Goal: Transaction & Acquisition: Purchase product/service

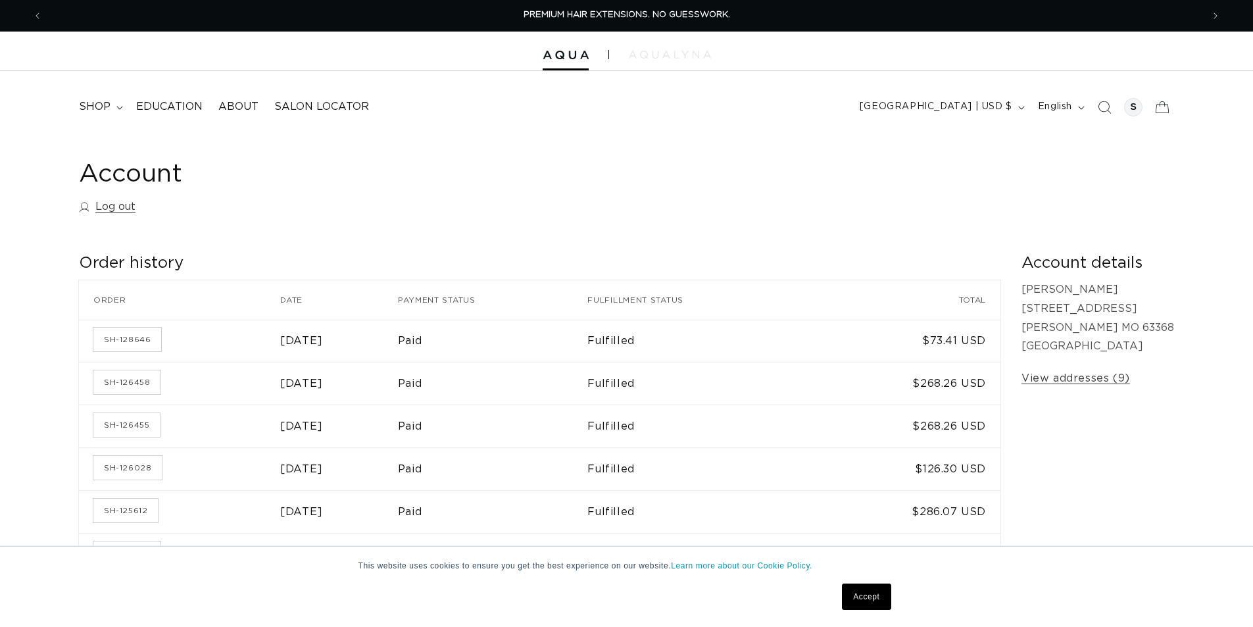
click at [657, 55] on img at bounding box center [670, 55] width 82 height 8
click at [666, 62] on div at bounding box center [626, 51] width 1253 height 39
click at [664, 57] on img at bounding box center [670, 55] width 82 height 8
click at [551, 51] on div at bounding box center [626, 51] width 1253 height 39
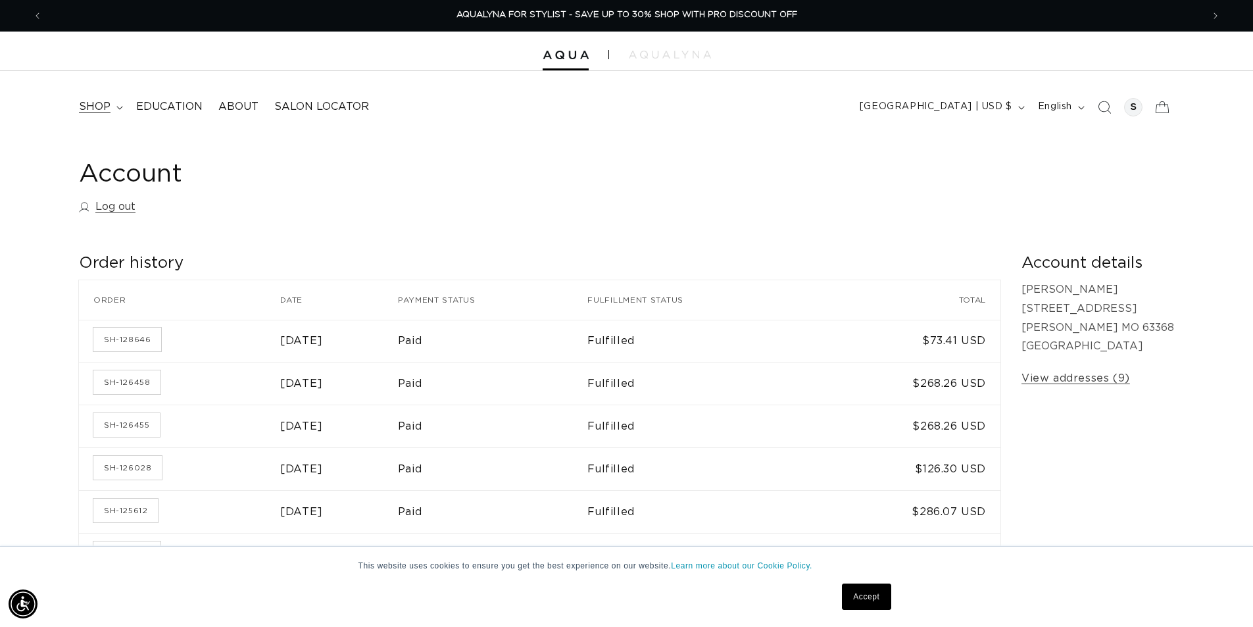
click at [118, 102] on summary "shop" at bounding box center [99, 107] width 57 height 30
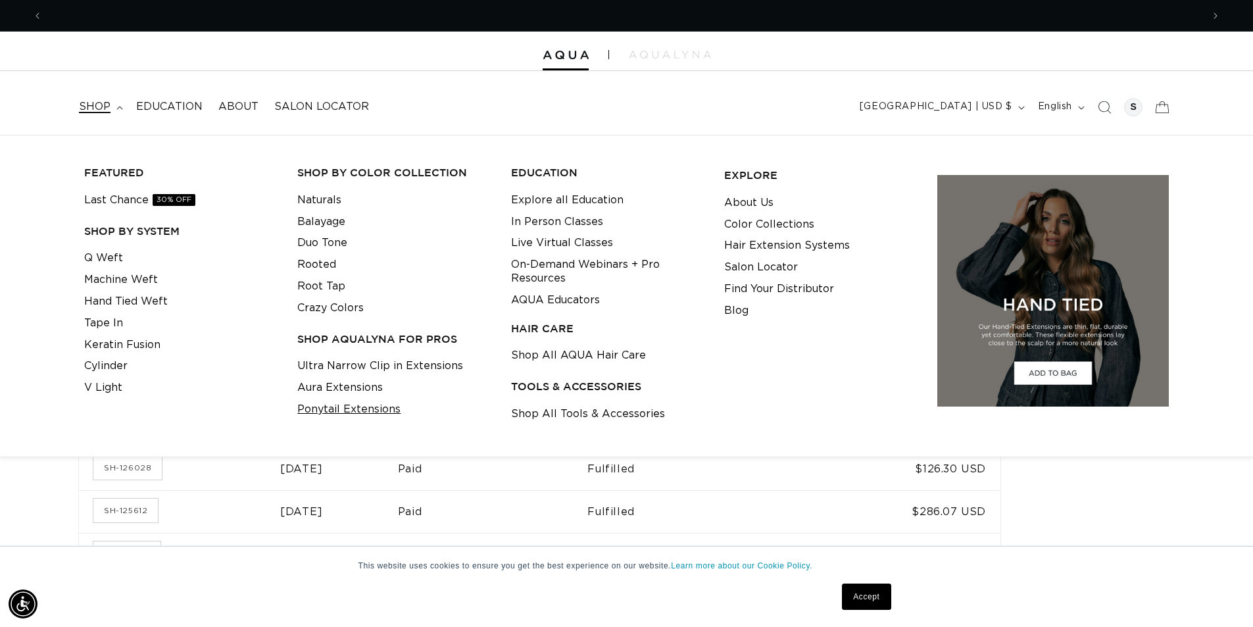
scroll to position [0, 1159]
click at [337, 388] on link "Aura Extensions" at bounding box center [339, 388] width 85 height 22
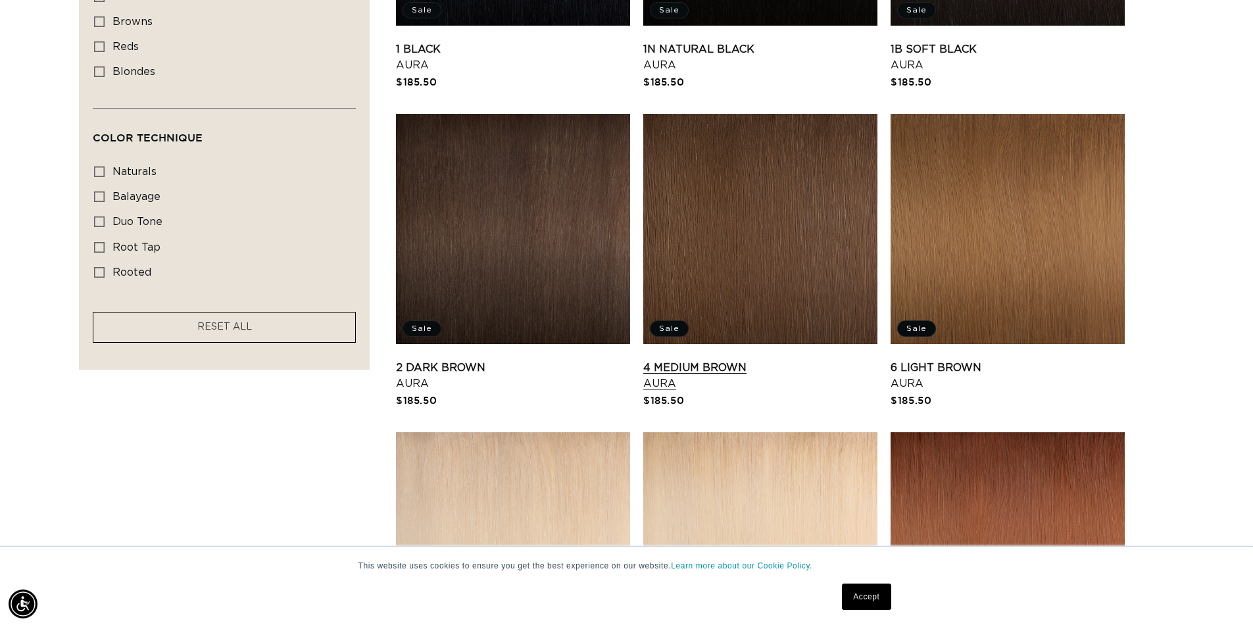
scroll to position [723, 0]
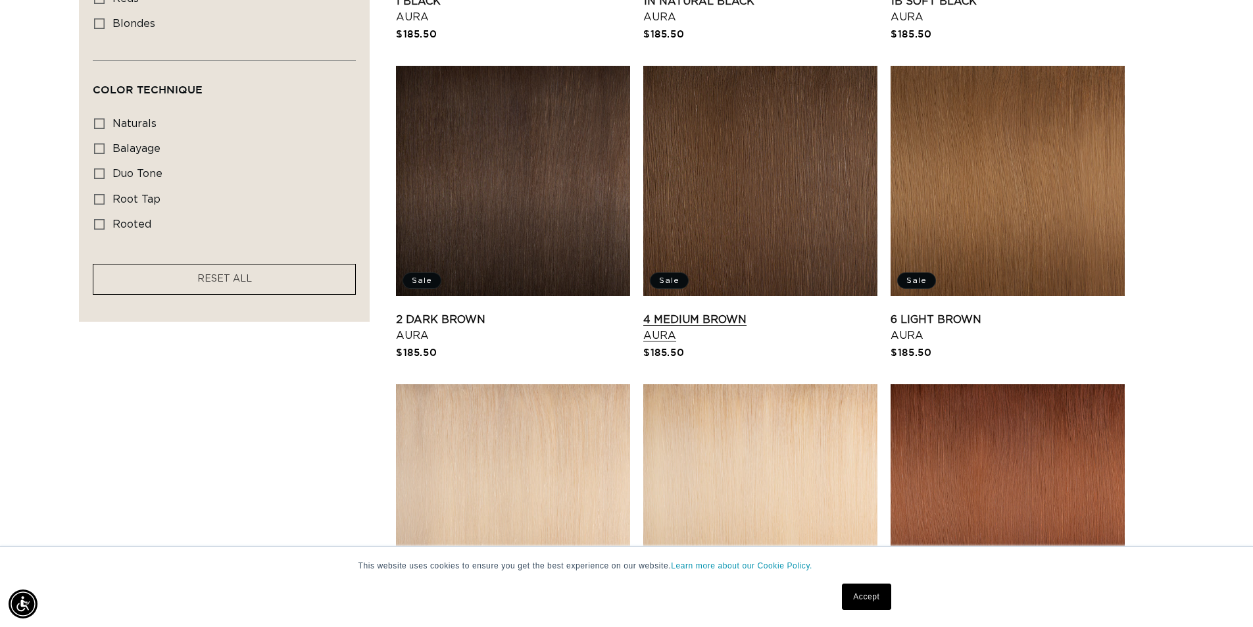
click at [706, 319] on link "4 Medium Brown Aura" at bounding box center [760, 328] width 234 height 32
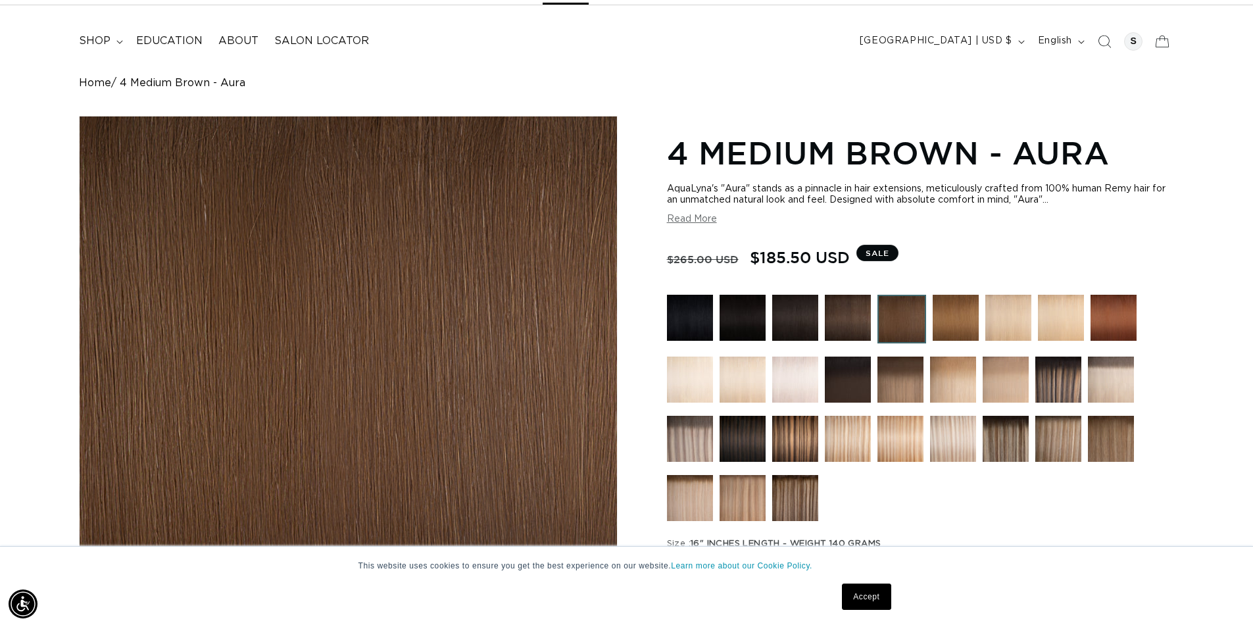
click at [938, 441] on img at bounding box center [953, 439] width 46 height 46
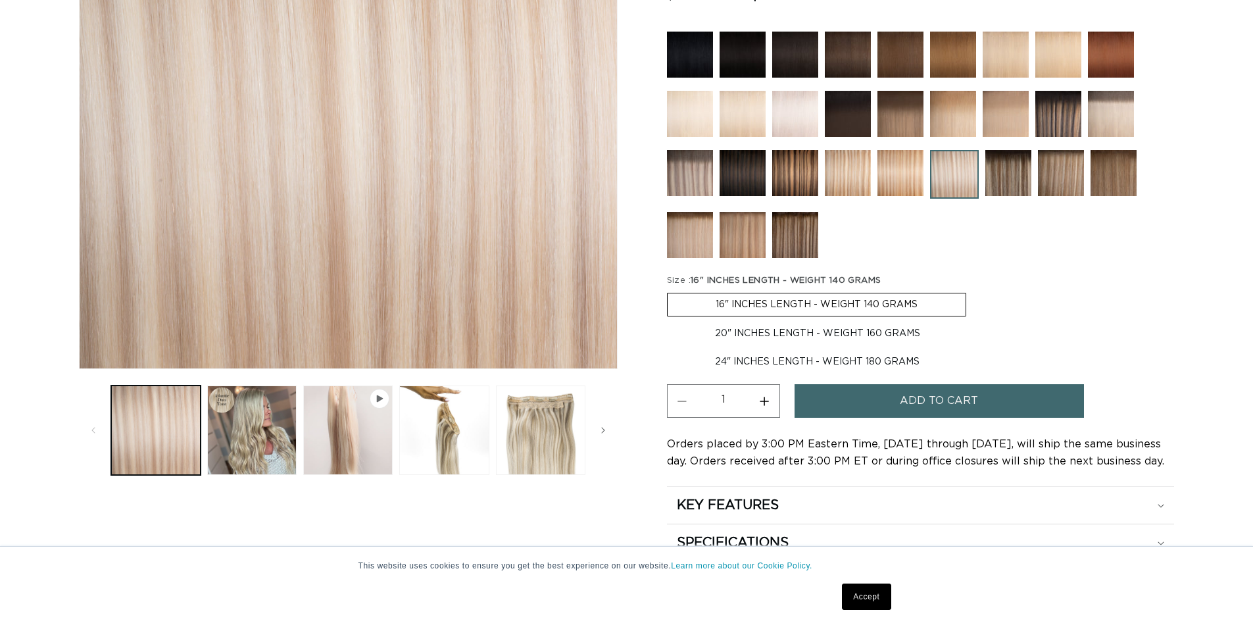
scroll to position [329, 0]
click at [761, 333] on label "20" INCHES LENGTH - WEIGHT 160 GRAMS Variant sold out or unavailable" at bounding box center [817, 333] width 301 height 22
click at [973, 291] on input "20" INCHES LENGTH - WEIGHT 160 GRAMS Variant sold out or unavailable" at bounding box center [973, 290] width 1 height 1
radio input "true"
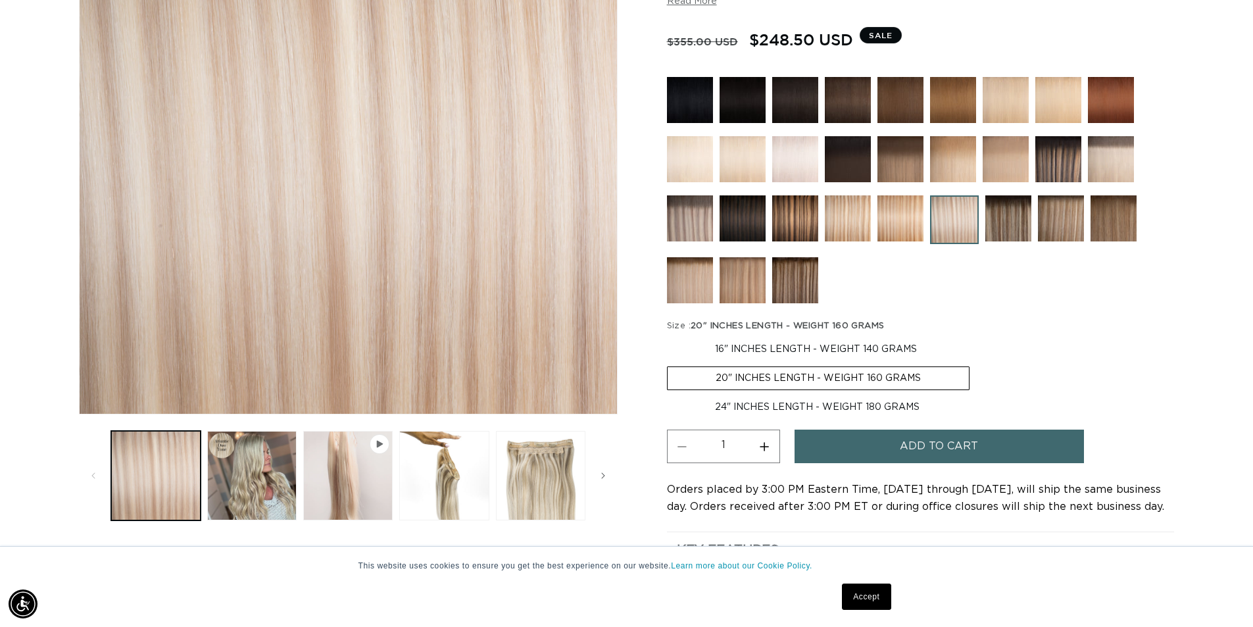
scroll to position [329, 0]
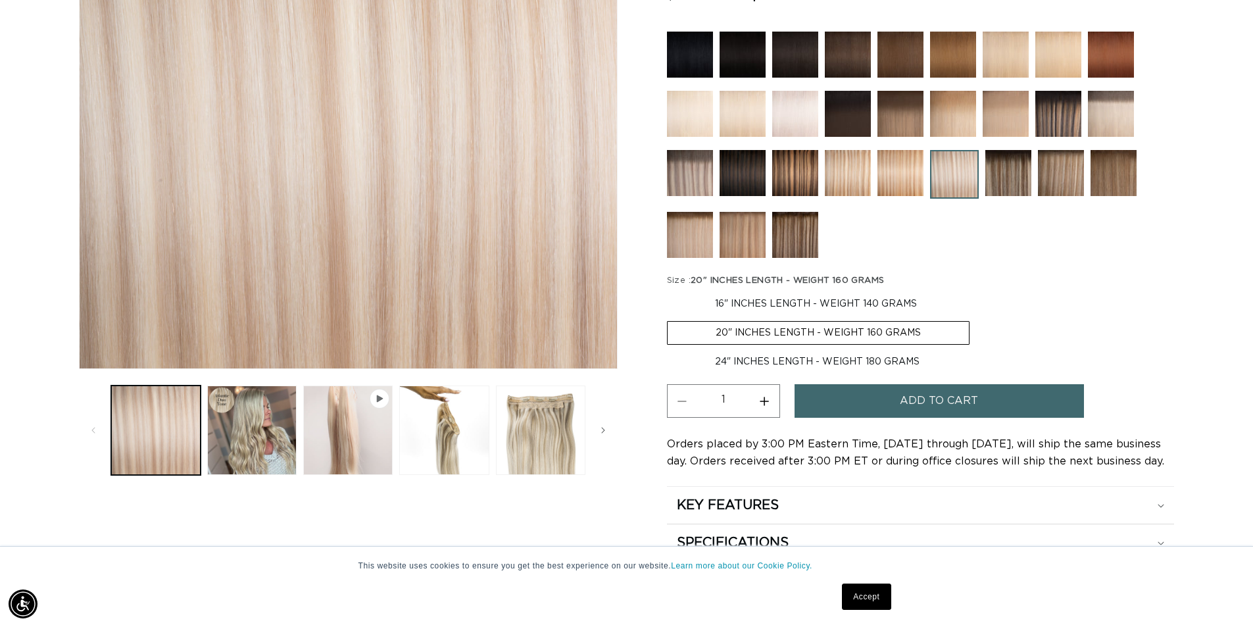
click at [793, 357] on label "24" INCHES LENGTH - WEIGHT 180 GRAMS Variant sold out or unavailable" at bounding box center [817, 361] width 300 height 22
click at [976, 319] on input "24" INCHES LENGTH - WEIGHT 180 GRAMS Variant sold out or unavailable" at bounding box center [976, 318] width 1 height 1
radio input "true"
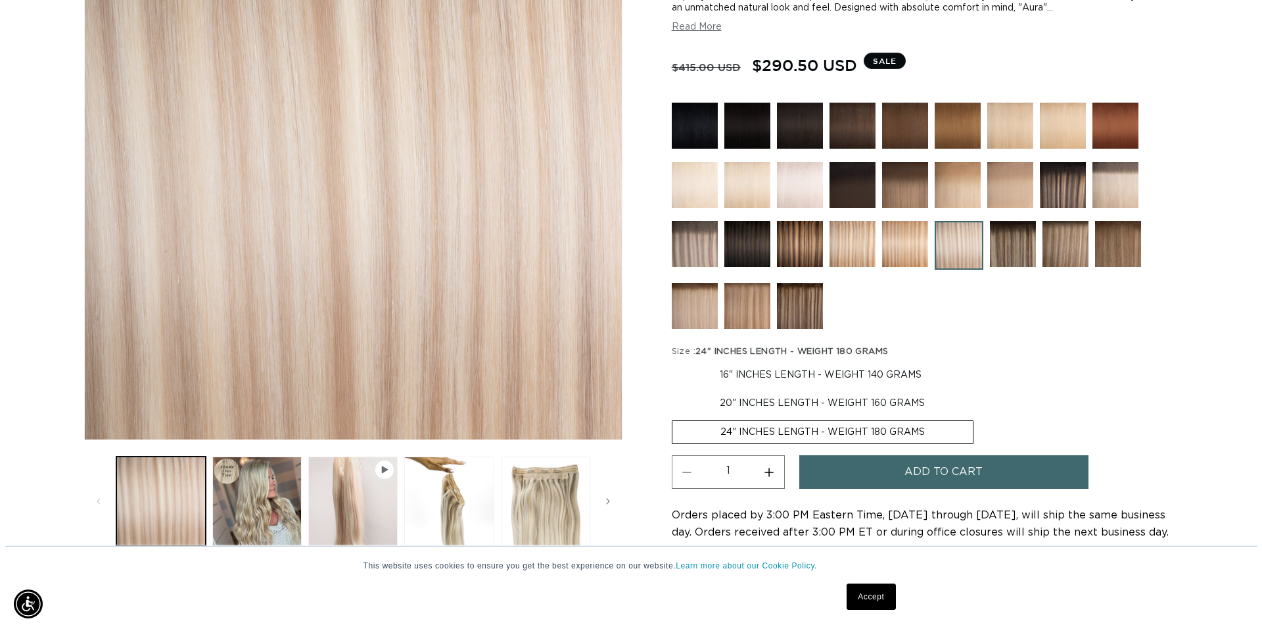
scroll to position [263, 0]
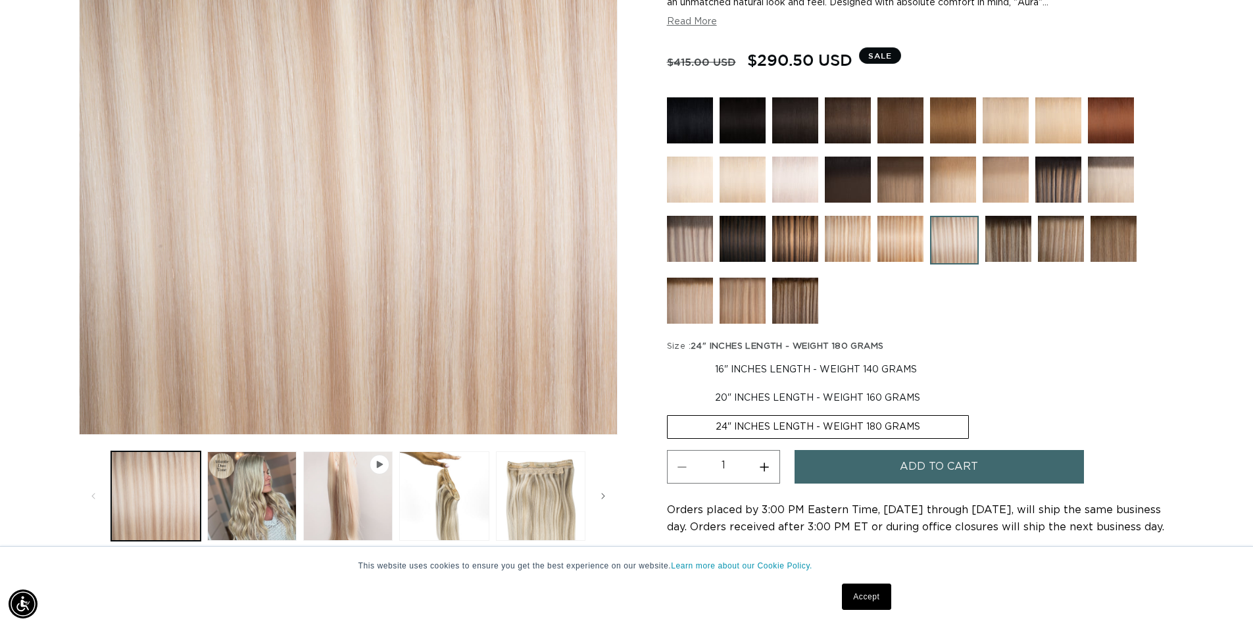
click at [909, 465] on span "Add to cart" at bounding box center [939, 467] width 78 height 34
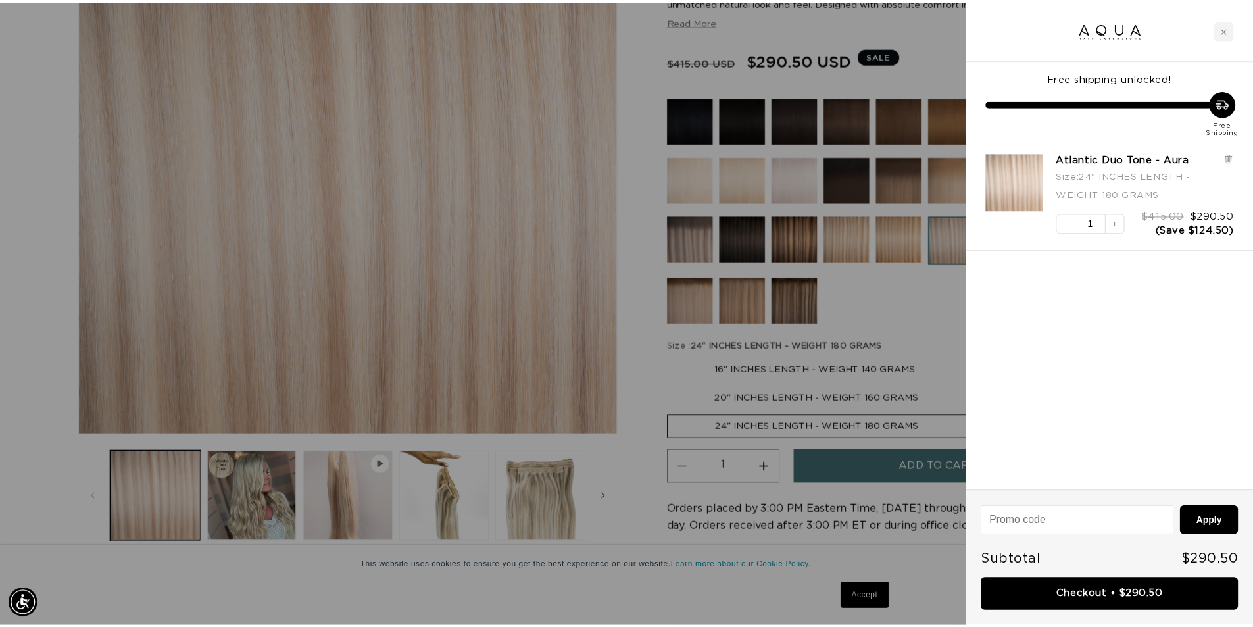
scroll to position [0, 2338]
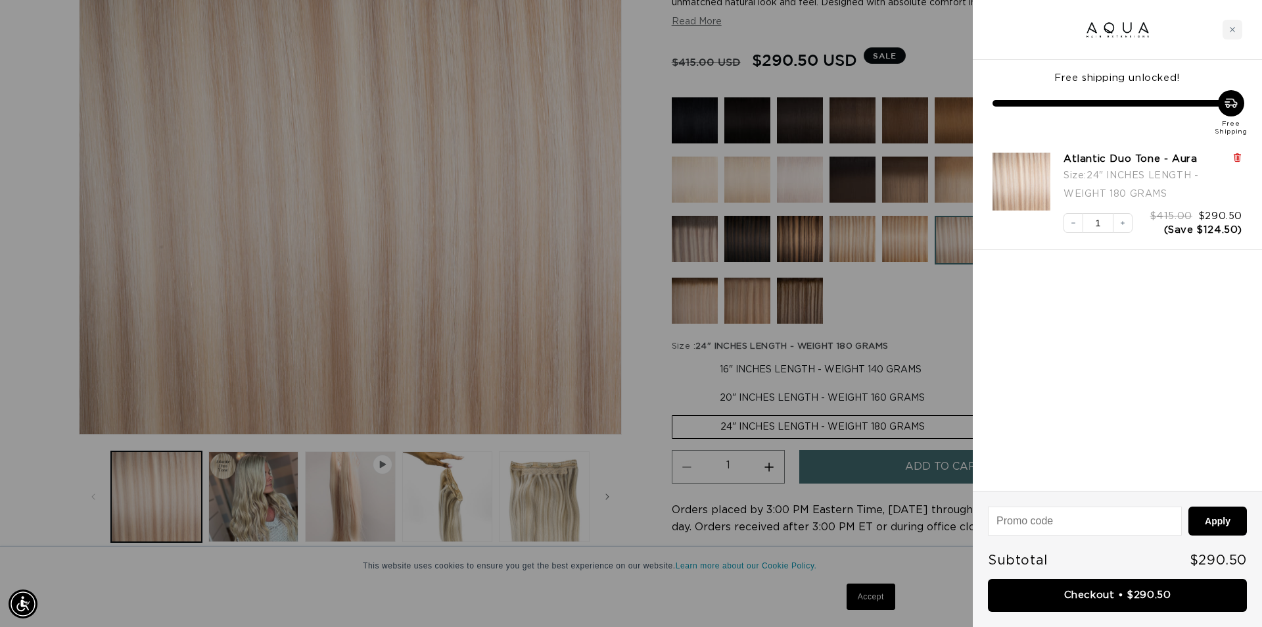
click at [1238, 156] on icon at bounding box center [1237, 158] width 5 height 7
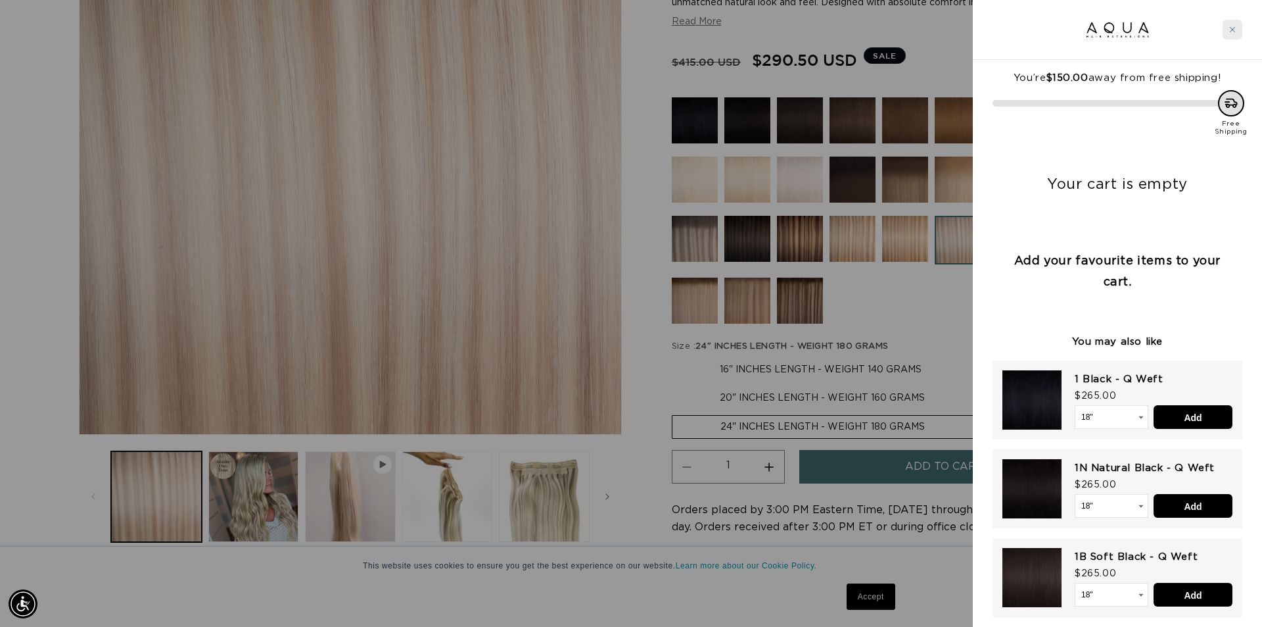
click at [1233, 31] on icon "Close cart" at bounding box center [1233, 29] width 7 height 7
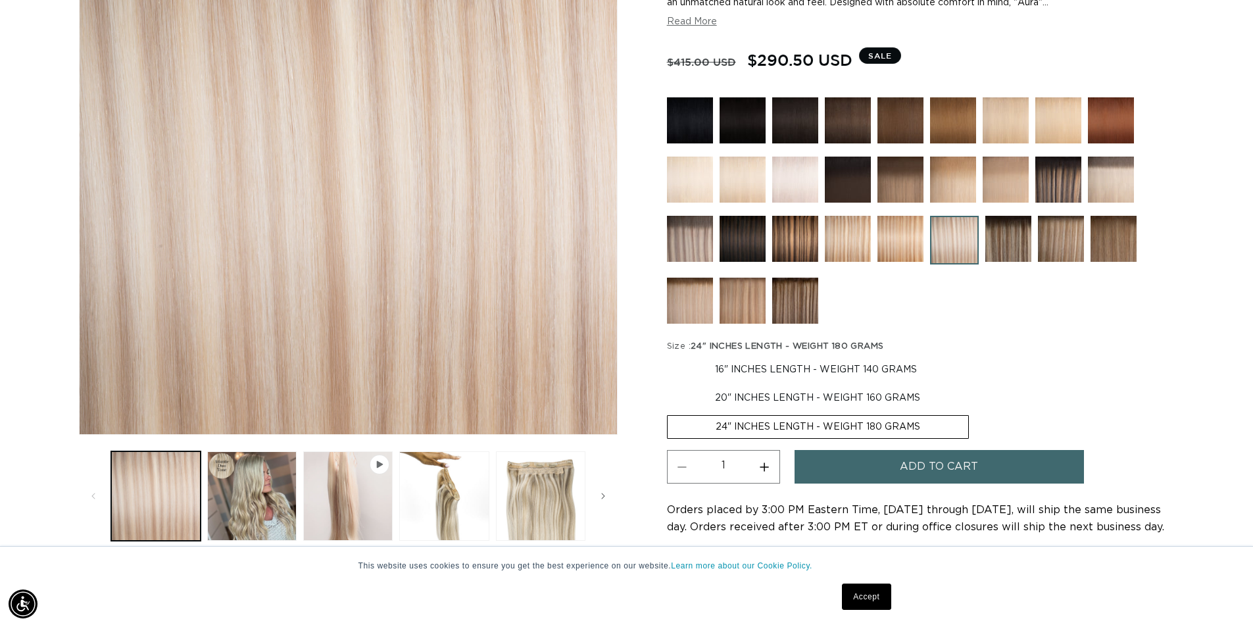
scroll to position [0, 0]
click at [761, 397] on label "20" INCHES LENGTH - WEIGHT 160 GRAMS Variant sold out or unavailable" at bounding box center [817, 398] width 301 height 22
click at [971, 356] on input "20" INCHES LENGTH - WEIGHT 160 GRAMS Variant sold out or unavailable" at bounding box center [971, 356] width 1 height 1
radio input "true"
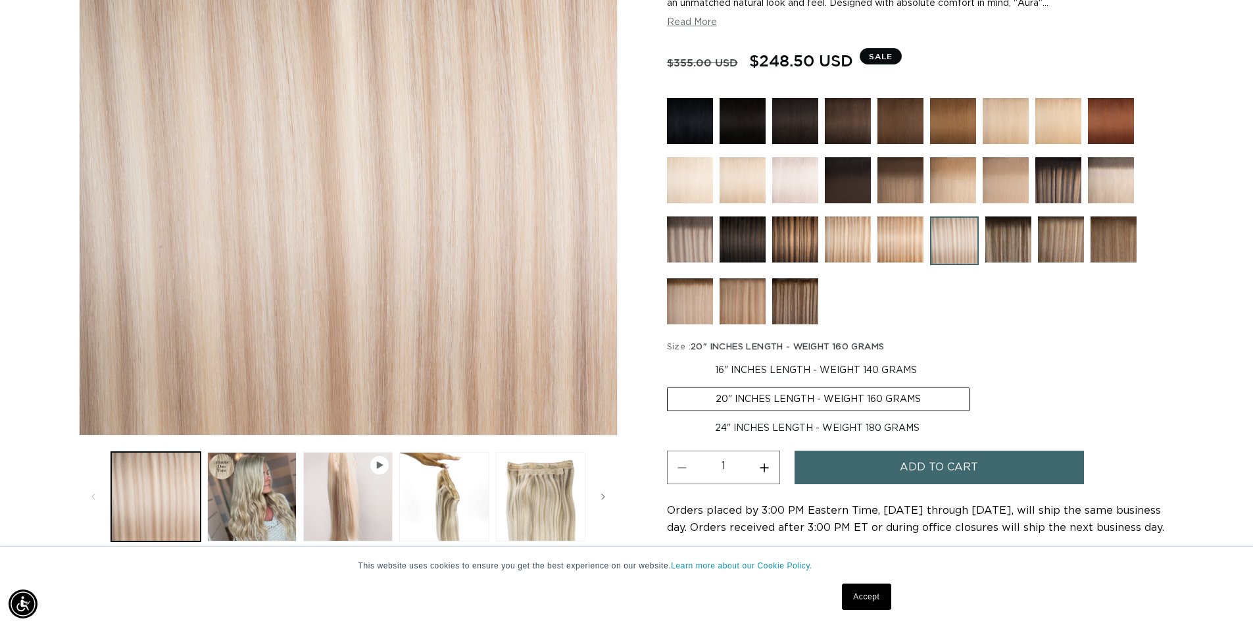
scroll to position [263, 0]
click at [867, 596] on link "Accept" at bounding box center [866, 596] width 49 height 26
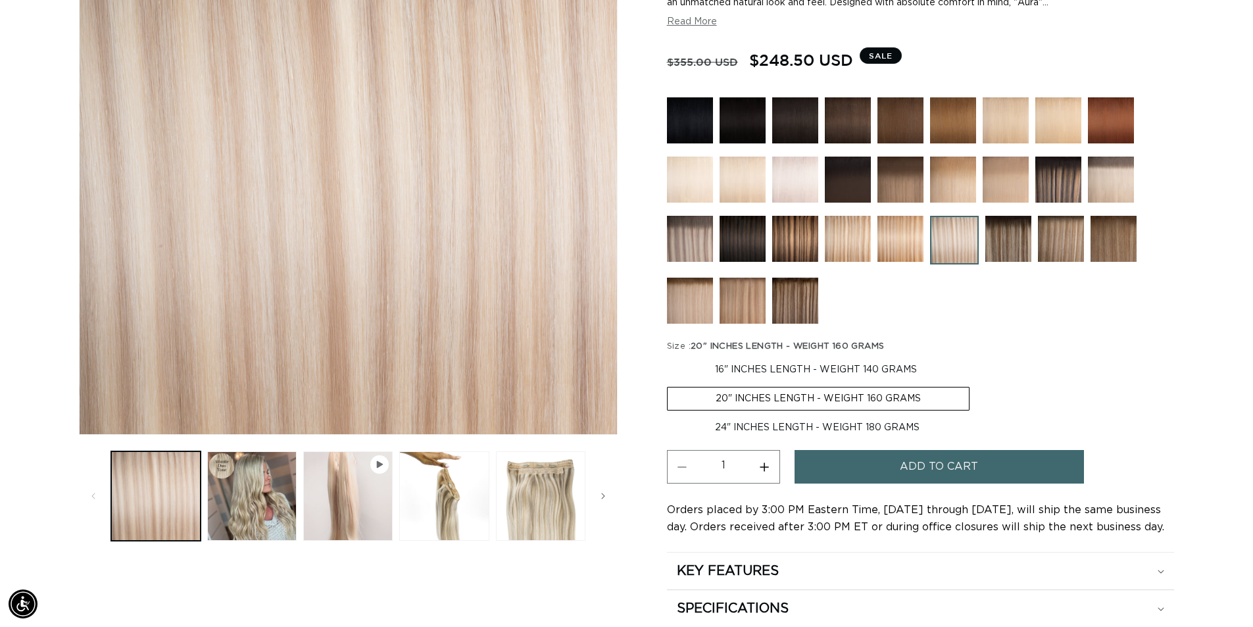
click at [805, 431] on label "24" INCHES LENGTH - WEIGHT 180 GRAMS Variant sold out or unavailable" at bounding box center [817, 427] width 300 height 22
click at [976, 385] on input "24" INCHES LENGTH - WEIGHT 180 GRAMS Variant sold out or unavailable" at bounding box center [976, 384] width 1 height 1
radio input "true"
click at [847, 469] on button "Add to cart" at bounding box center [938, 467] width 289 height 34
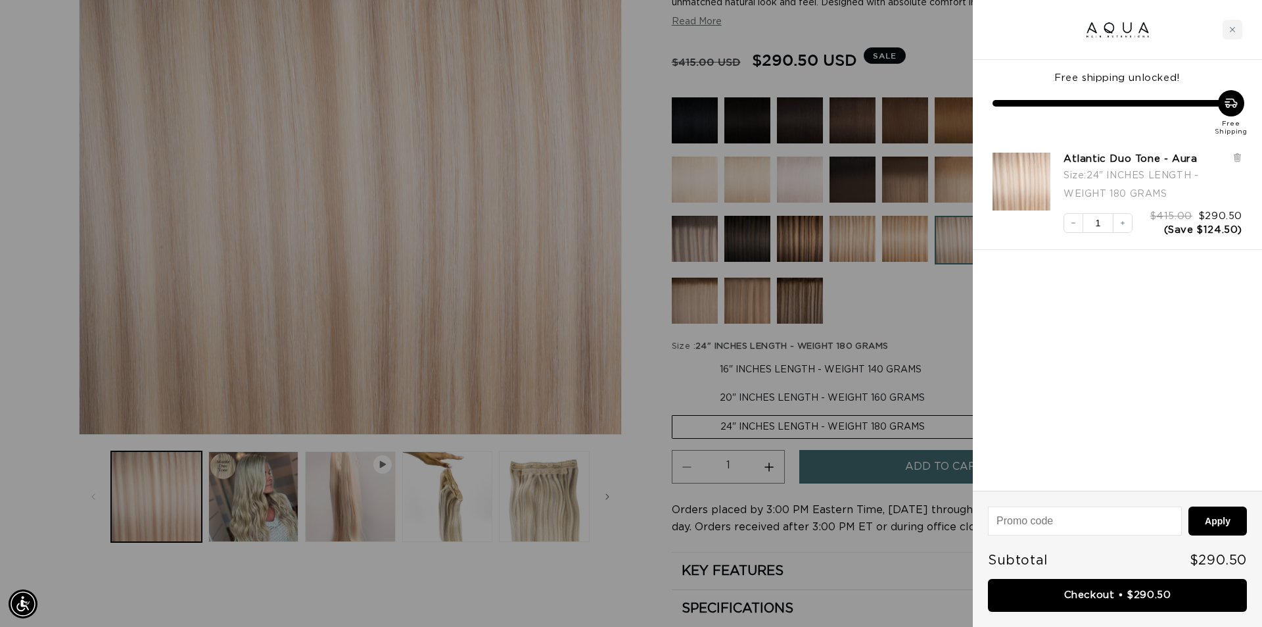
scroll to position [0, 1169]
click at [1132, 594] on link "Checkout • $290.50" at bounding box center [1117, 596] width 259 height 34
click at [1234, 27] on icon "Close cart" at bounding box center [1233, 29] width 7 height 7
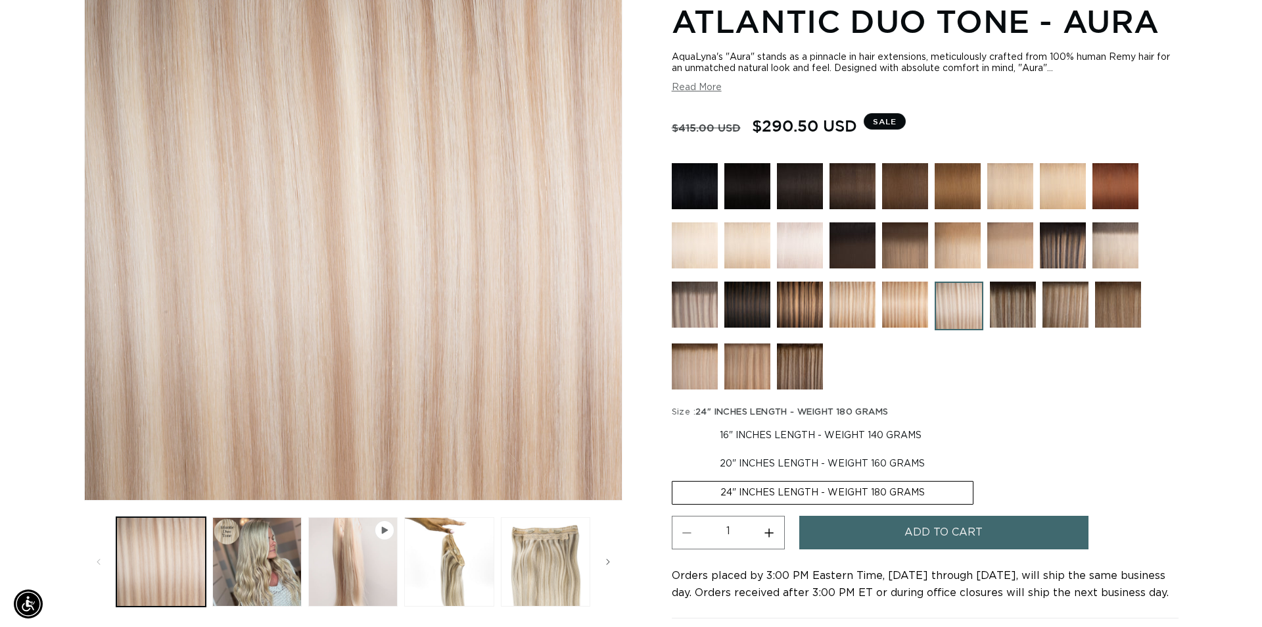
scroll to position [0, 1159]
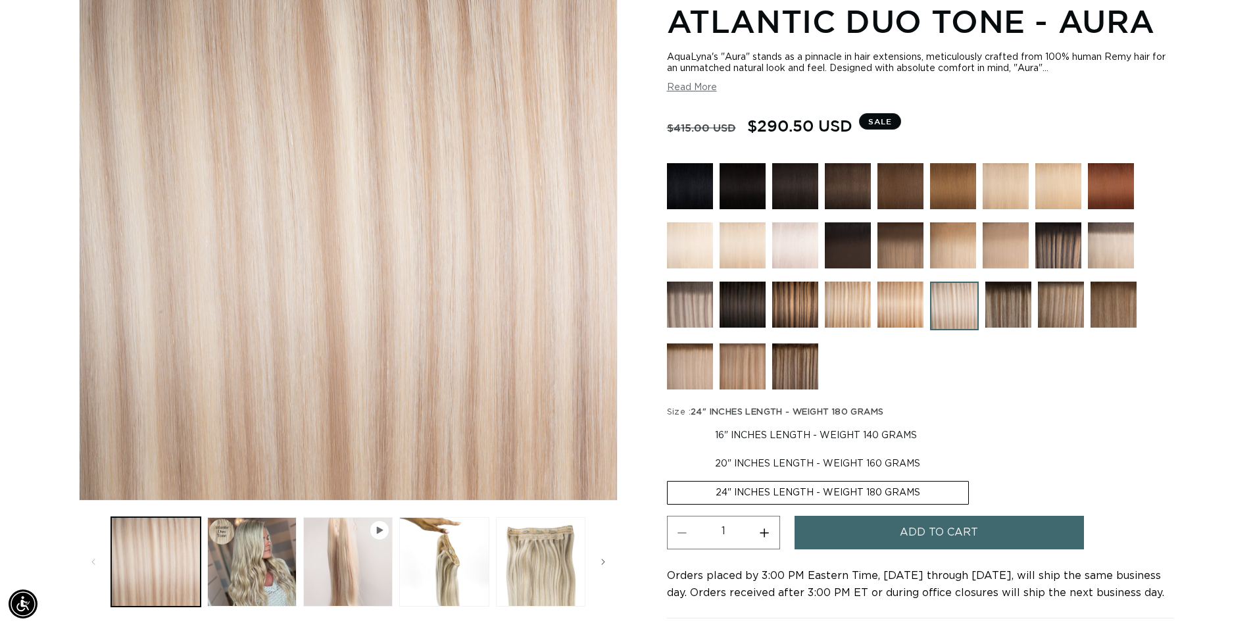
click at [971, 539] on span "Add to cart" at bounding box center [939, 533] width 78 height 34
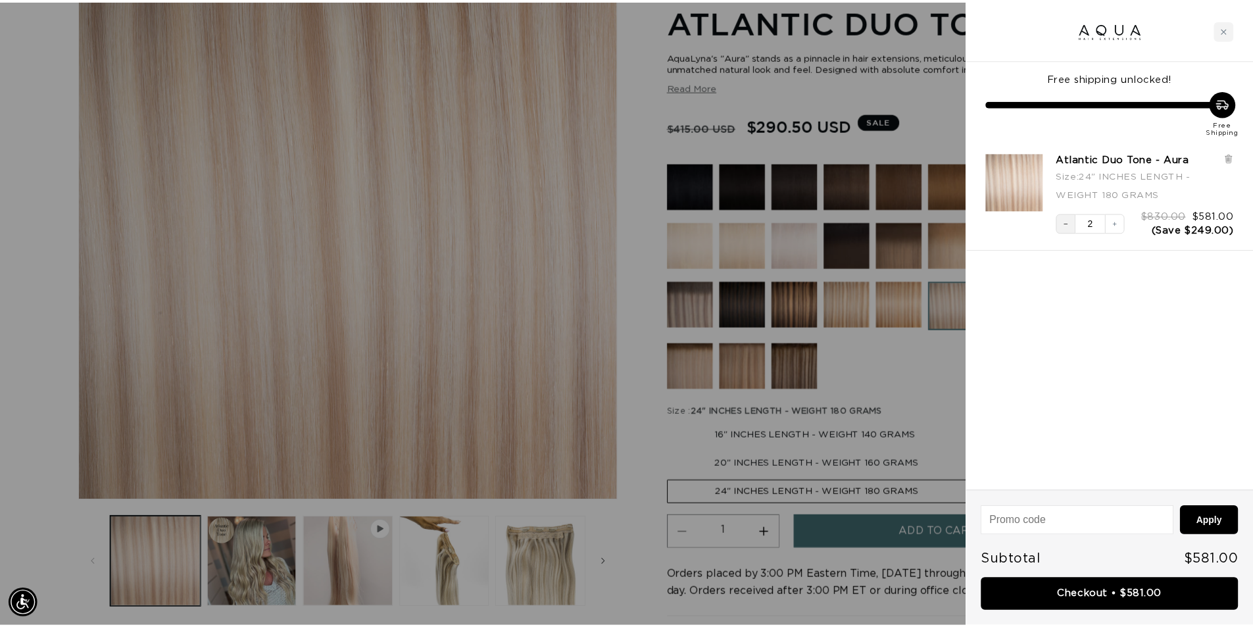
scroll to position [0, 0]
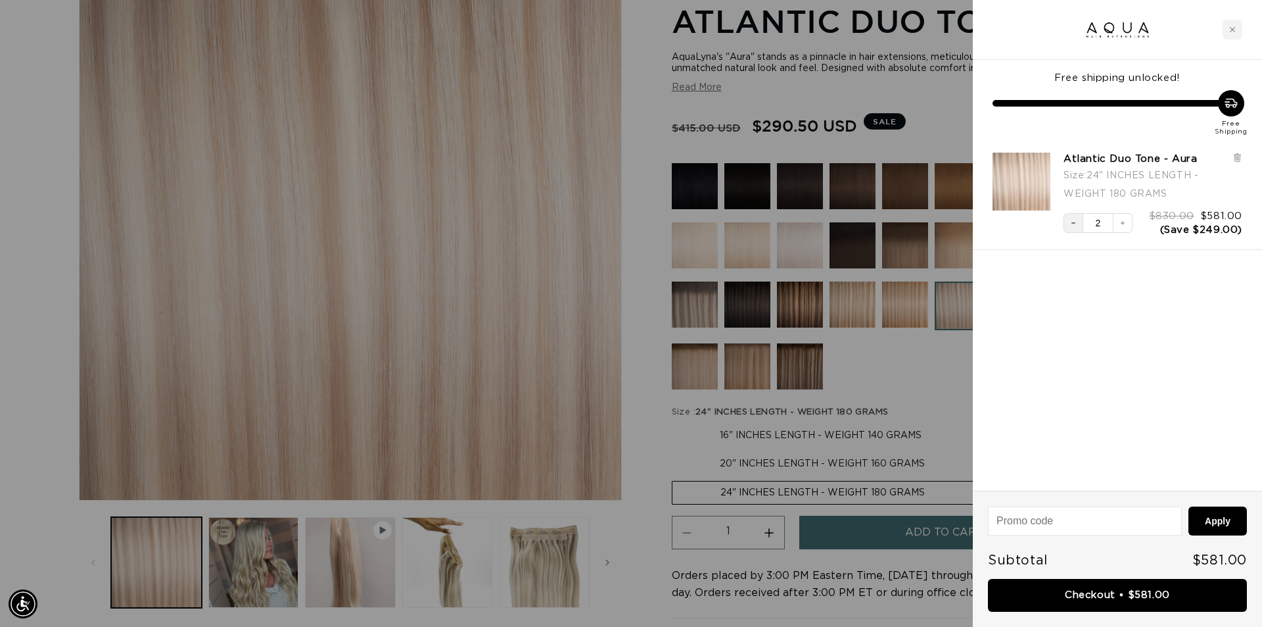
click at [1077, 218] on button "Decrease quantity" at bounding box center [1074, 223] width 20 height 20
click at [930, 297] on div at bounding box center [631, 313] width 1262 height 627
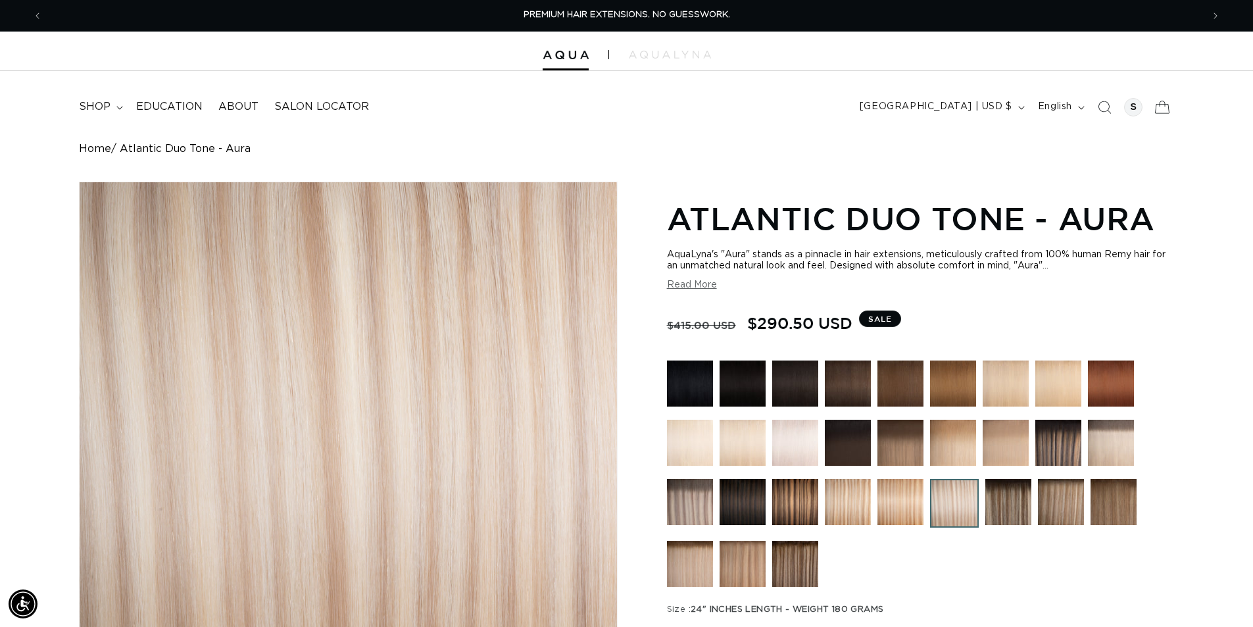
click at [1163, 107] on icon at bounding box center [1161, 106] width 31 height 31
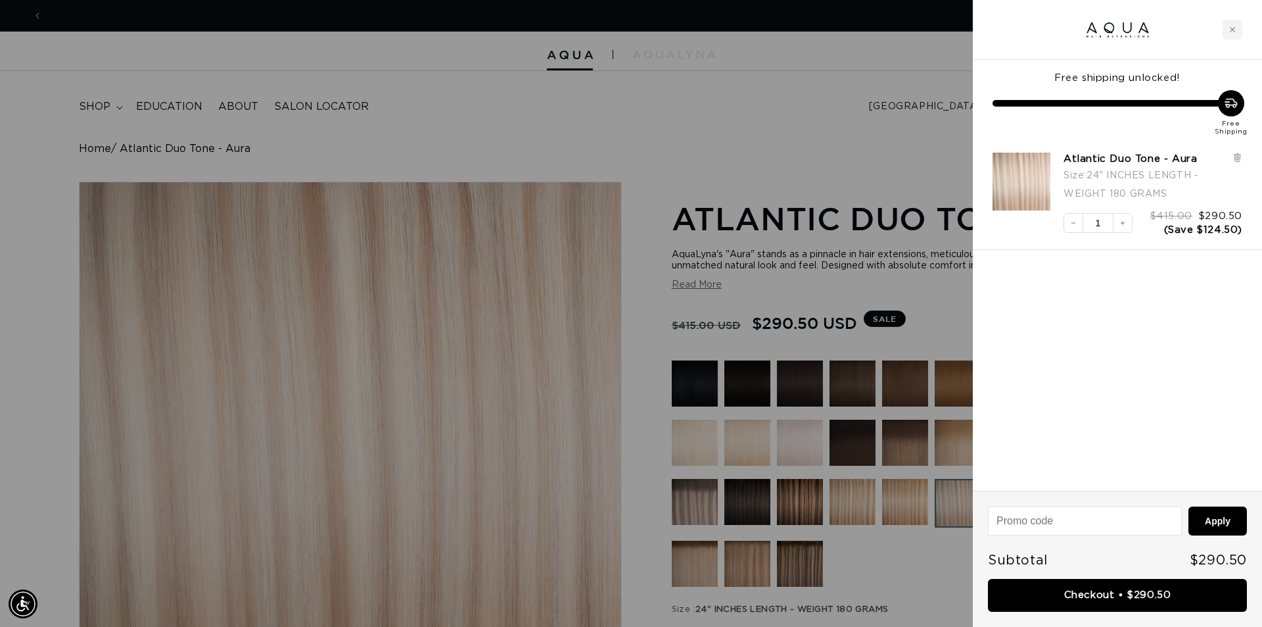
scroll to position [0, 1169]
click at [533, 106] on div at bounding box center [631, 313] width 1262 height 627
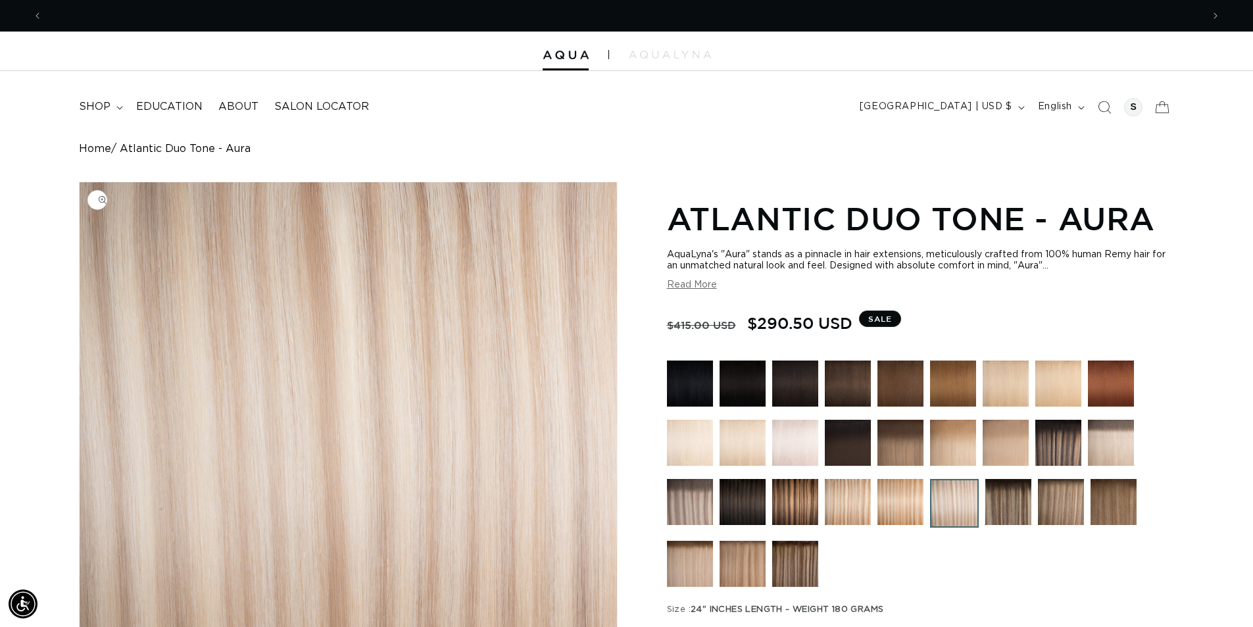
scroll to position [0, 2318]
click at [112, 107] on summary "shop" at bounding box center [99, 107] width 57 height 30
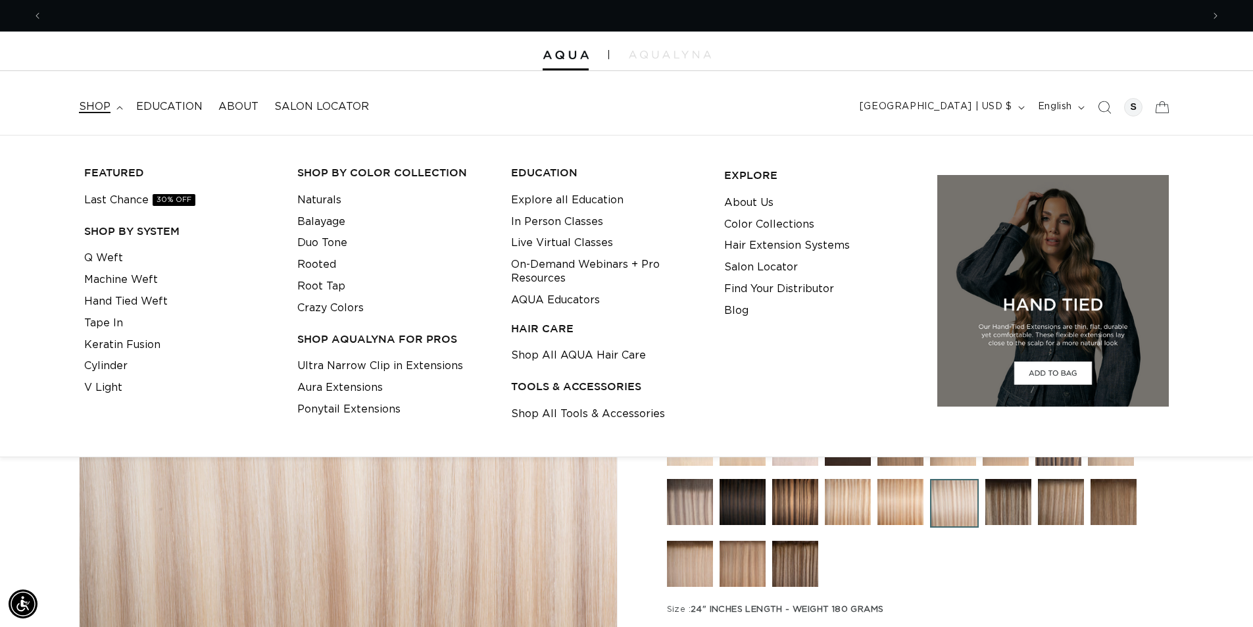
scroll to position [0, 0]
click at [567, 420] on link "Shop All Tools & Accessories" at bounding box center [588, 414] width 154 height 22
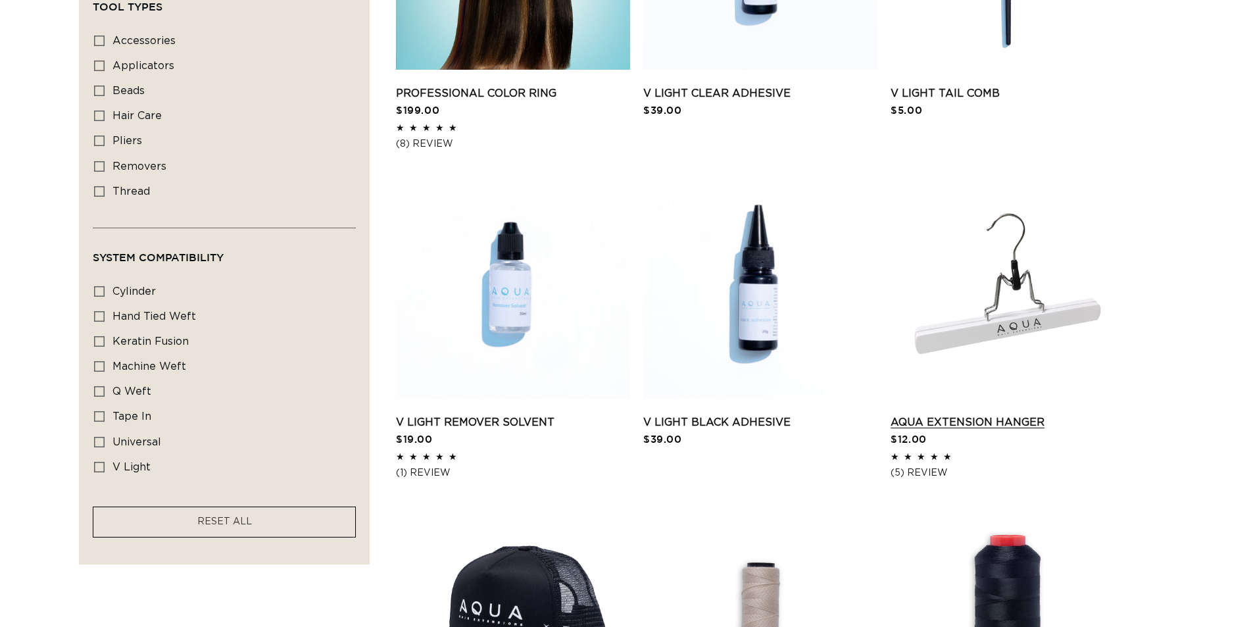
scroll to position [789, 0]
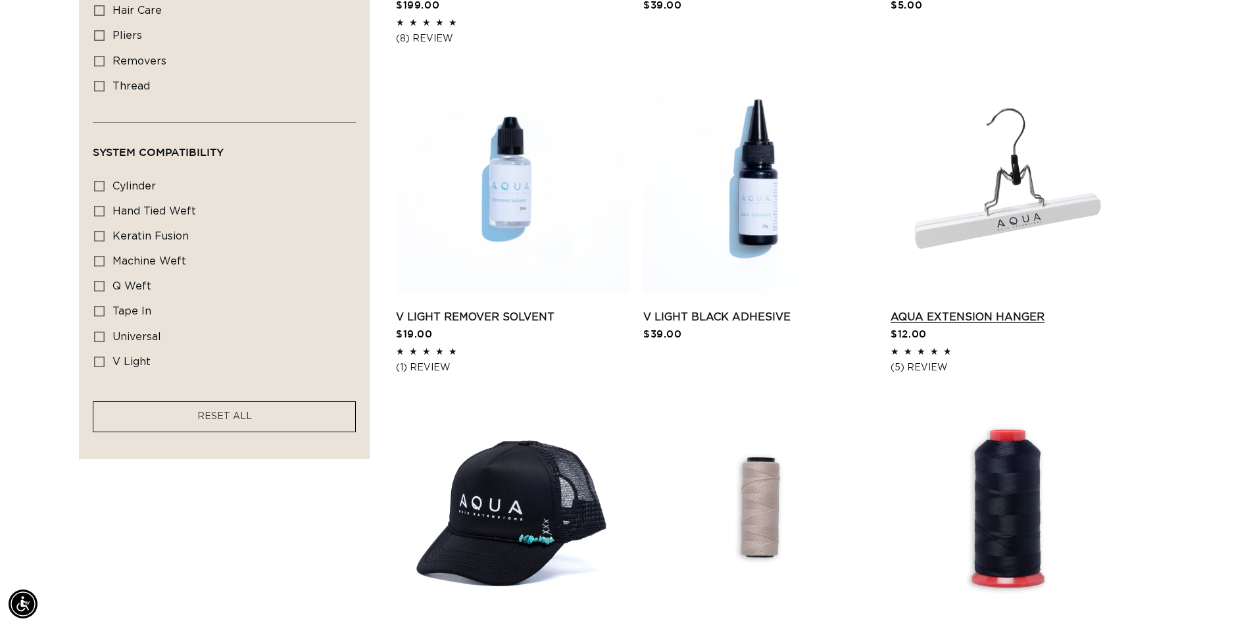
click at [971, 320] on link "AQUA Extension Hanger" at bounding box center [1007, 317] width 234 height 16
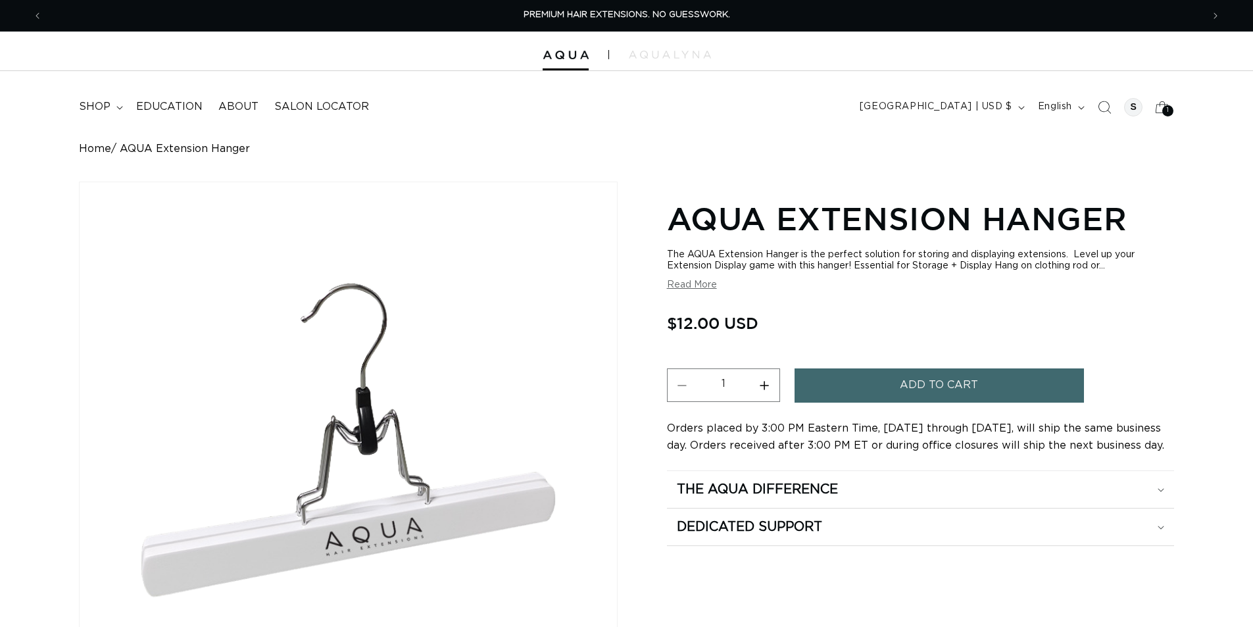
click at [845, 387] on button "Add to cart" at bounding box center [938, 385] width 289 height 34
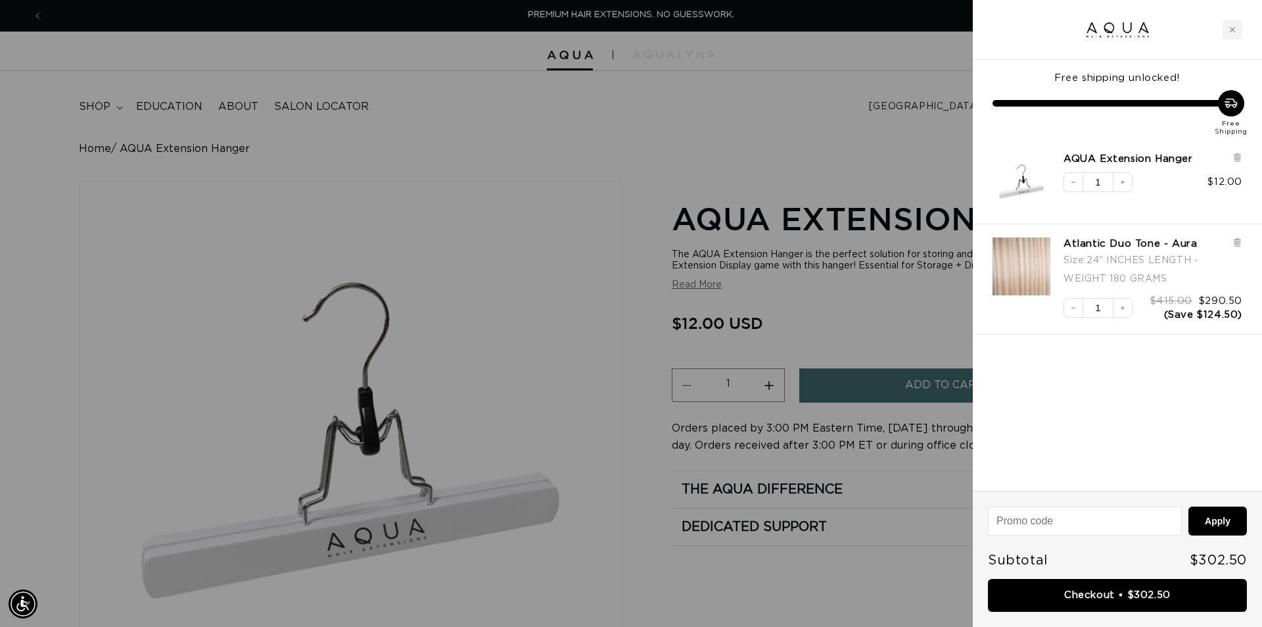
click at [1152, 588] on link "Checkout • $302.50" at bounding box center [1117, 596] width 259 height 34
